Goal: Navigation & Orientation: Find specific page/section

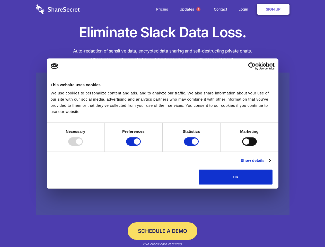
click at [83, 146] on div at bounding box center [75, 141] width 15 height 8
click at [141, 146] on input "Preferences" at bounding box center [133, 141] width 15 height 8
checkbox input "false"
click at [192, 146] on input "Statistics" at bounding box center [191, 141] width 15 height 8
checkbox input "false"
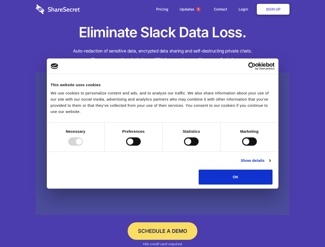
click at [242, 146] on input "Marketing" at bounding box center [249, 141] width 15 height 8
checkbox input "true"
click at [270, 164] on link "Show details" at bounding box center [255, 160] width 30 height 6
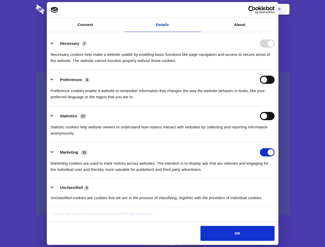
click at [274, 70] on li "Necessary 7 Necessary cookies help make a website usable by enabling basic func…" at bounding box center [163, 52] width 224 height 36
click at [198, 9] on span "1" at bounding box center [198, 9] width 4 height 4
